Goal: Contribute content: Add original content to the website for others to see

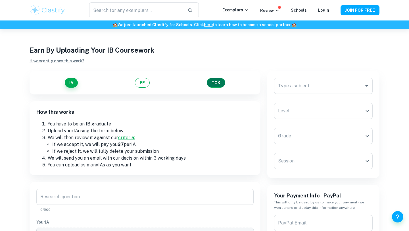
click at [213, 86] on button "TOK" at bounding box center [216, 83] width 18 height 10
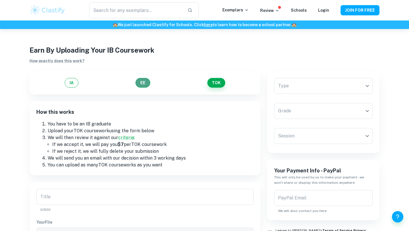
click at [144, 80] on button "EE" at bounding box center [143, 83] width 15 height 10
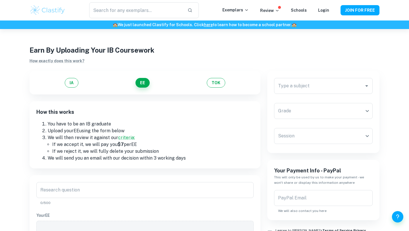
click at [64, 83] on div "IA EE TOK" at bounding box center [144, 83] width 217 height 10
click at [71, 84] on button "IA" at bounding box center [72, 83] width 14 height 10
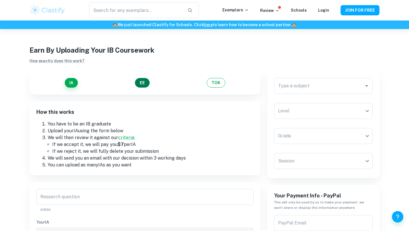
click at [143, 83] on button "EE" at bounding box center [142, 83] width 15 height 10
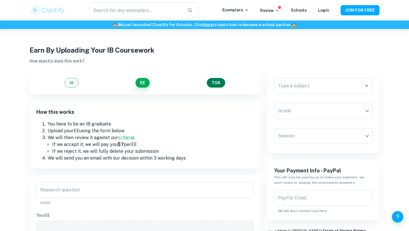
click at [215, 84] on button "TOK" at bounding box center [216, 83] width 18 height 10
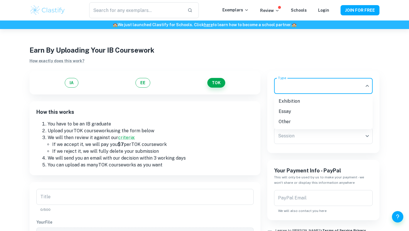
click at [340, 82] on body "We value your privacy We use cookies to enhance your browsing experience, serve…" at bounding box center [204, 144] width 409 height 231
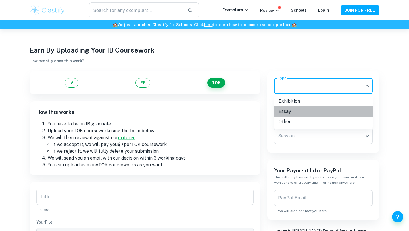
click at [311, 110] on li "Essay" at bounding box center [323, 111] width 99 height 10
type input "Essay"
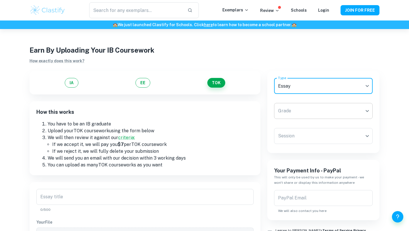
click at [311, 113] on body "We value your privacy We use cookies to enhance your browsing experience, serve…" at bounding box center [204, 144] width 409 height 231
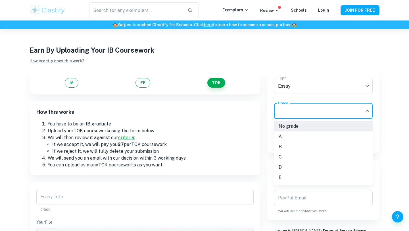
click at [301, 137] on li "A" at bounding box center [323, 136] width 99 height 10
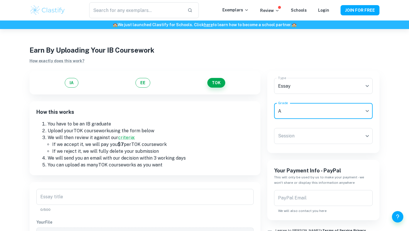
click at [301, 138] on body "We value your privacy We use cookies to enhance your browsing experience, serve…" at bounding box center [204, 144] width 409 height 231
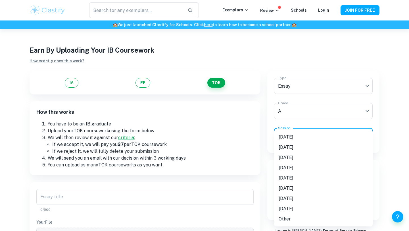
click at [301, 138] on li "[DATE]" at bounding box center [323, 137] width 99 height 10
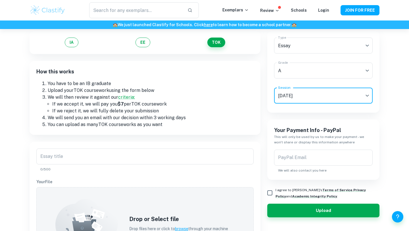
scroll to position [73, 0]
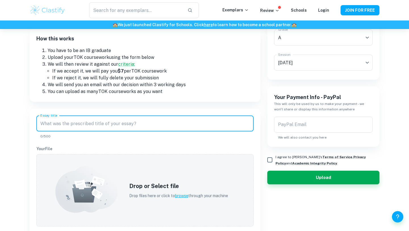
click at [92, 123] on input "Essay title" at bounding box center [144, 123] width 217 height 16
paste input "“To what extent does the International Criminal Court have legitimacy in its ac…"
click at [42, 124] on input "“To what extent does the International Criminal Court have legitimacy in its ac…" at bounding box center [144, 123] width 217 height 16
click at [219, 122] on input "To what extent does the International Criminal Court have legitimacy in its act…" at bounding box center [144, 123] width 217 height 16
type input "To what extent does the International Criminal Court have legitimacy in its act…"
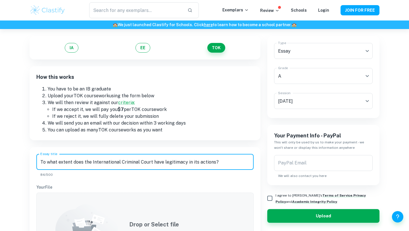
scroll to position [35, 0]
drag, startPoint x: 214, startPoint y: 162, endPoint x: 41, endPoint y: 157, distance: 172.6
click at [41, 158] on input "To what extent does the International Criminal Court have legitimacy in its act…" at bounding box center [144, 162] width 217 height 16
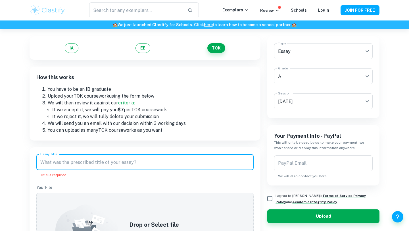
paste input "Is our most revered knowledge more fragile than we assume it to be? Discuss wit…"
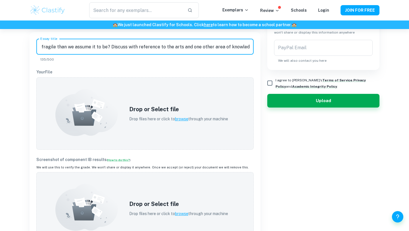
scroll to position [151, 0]
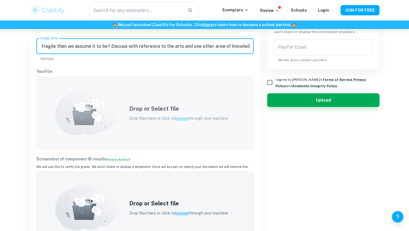
type input "Is our most revered knowledge more fragile than we assume it to be? Discuss wit…"
click at [99, 113] on icon at bounding box center [86, 111] width 63 height 47
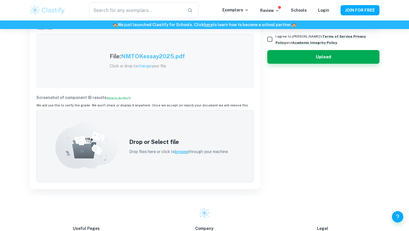
scroll to position [194, 0]
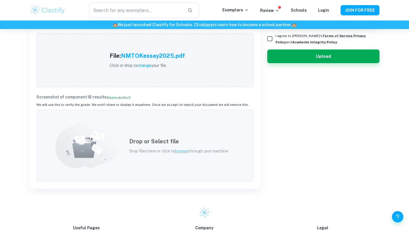
click at [148, 159] on div "Drop or Select file Drop files here or click to browse through your machine" at bounding box center [178, 145] width 113 height 31
